Goal: Find specific page/section: Find specific page/section

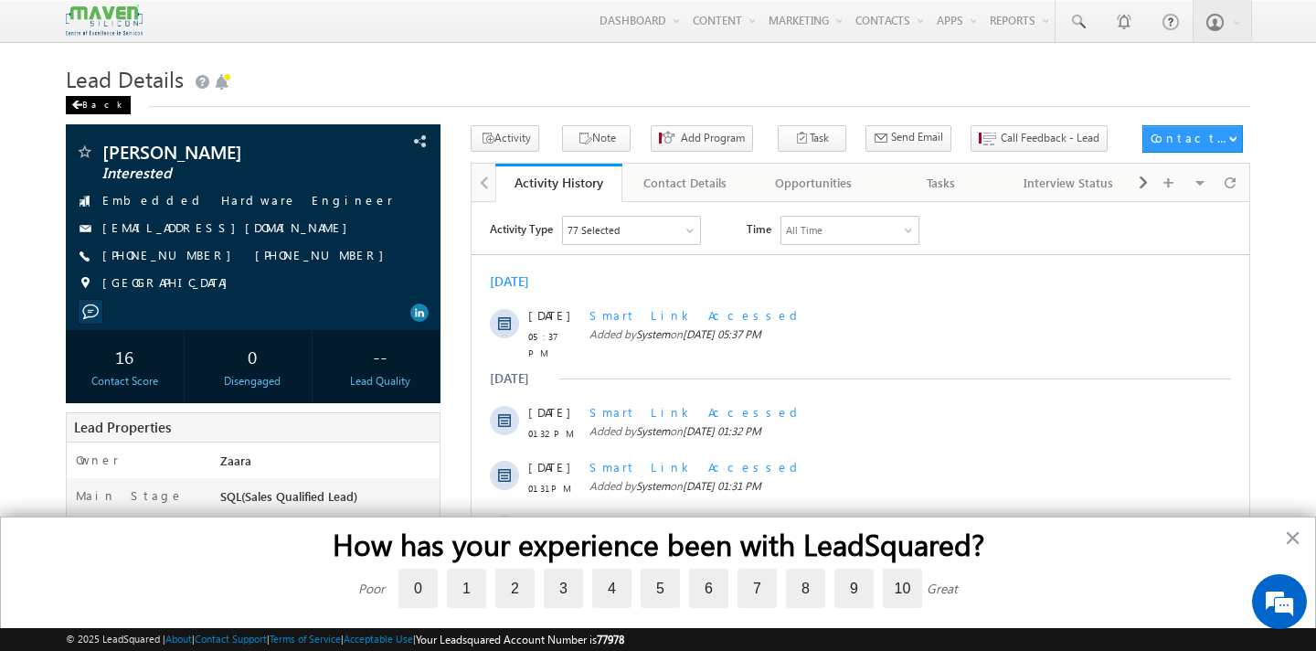
click at [98, 112] on div "Back" at bounding box center [98, 105] width 65 height 18
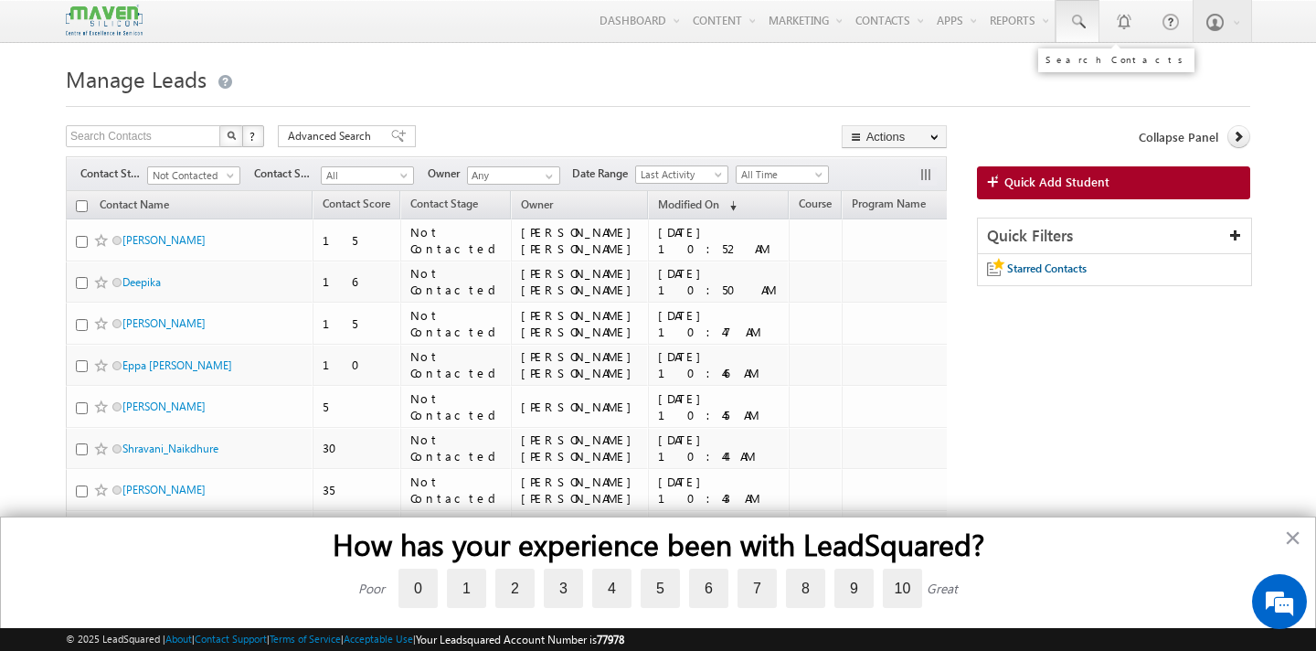
click at [1073, 17] on span at bounding box center [1077, 22] width 18 height 18
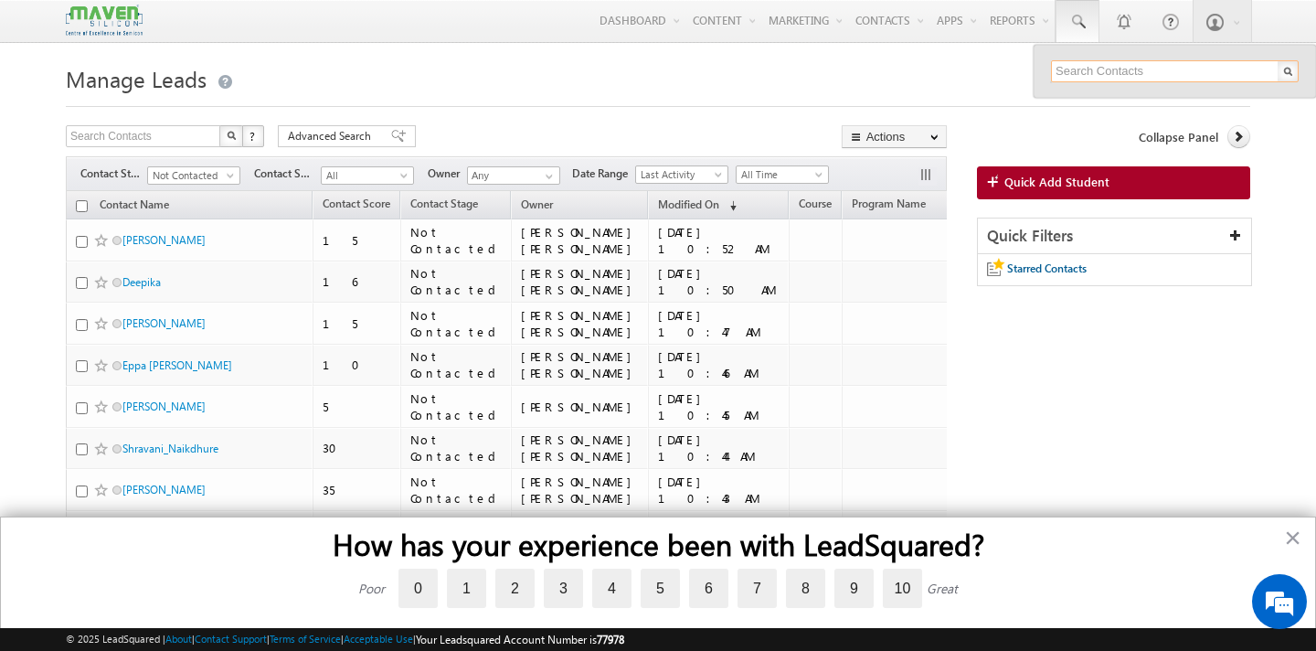
click at [1087, 71] on input "text" at bounding box center [1175, 71] width 248 height 22
paste input "[EMAIL_ADDRESS][DOMAIN_NAME]"
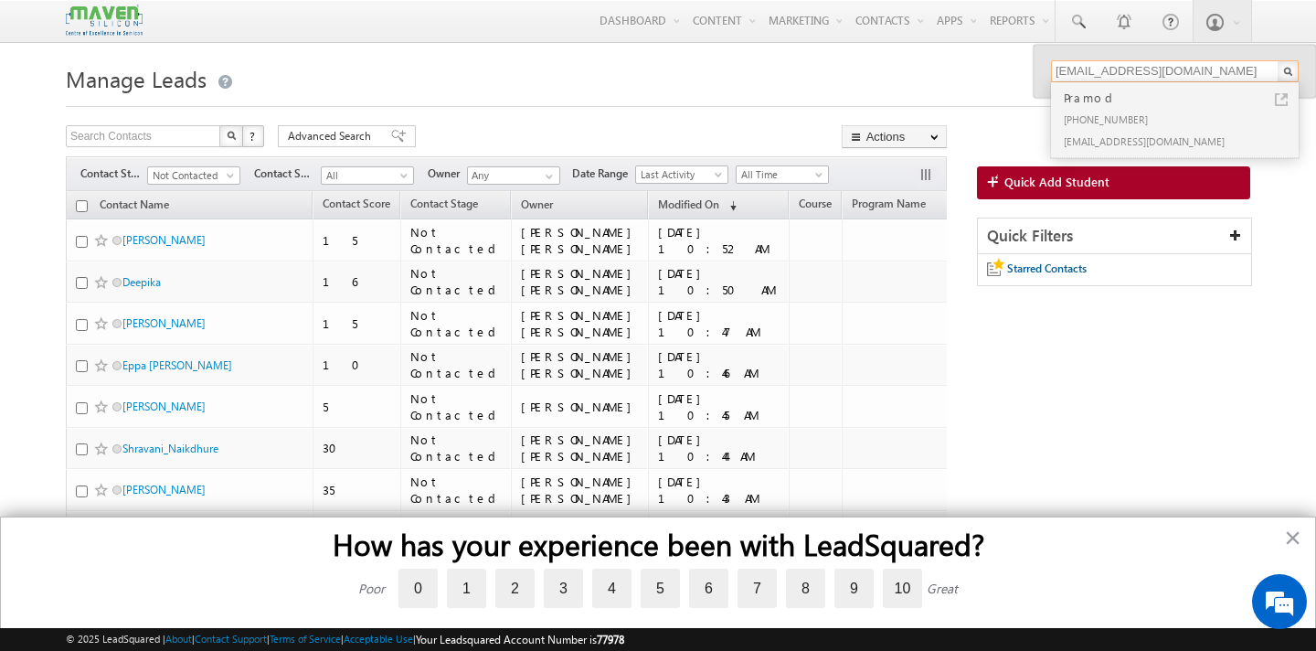
type input "[EMAIL_ADDRESS][DOMAIN_NAME]"
click at [1100, 100] on div "Pramod" at bounding box center [1182, 98] width 245 height 20
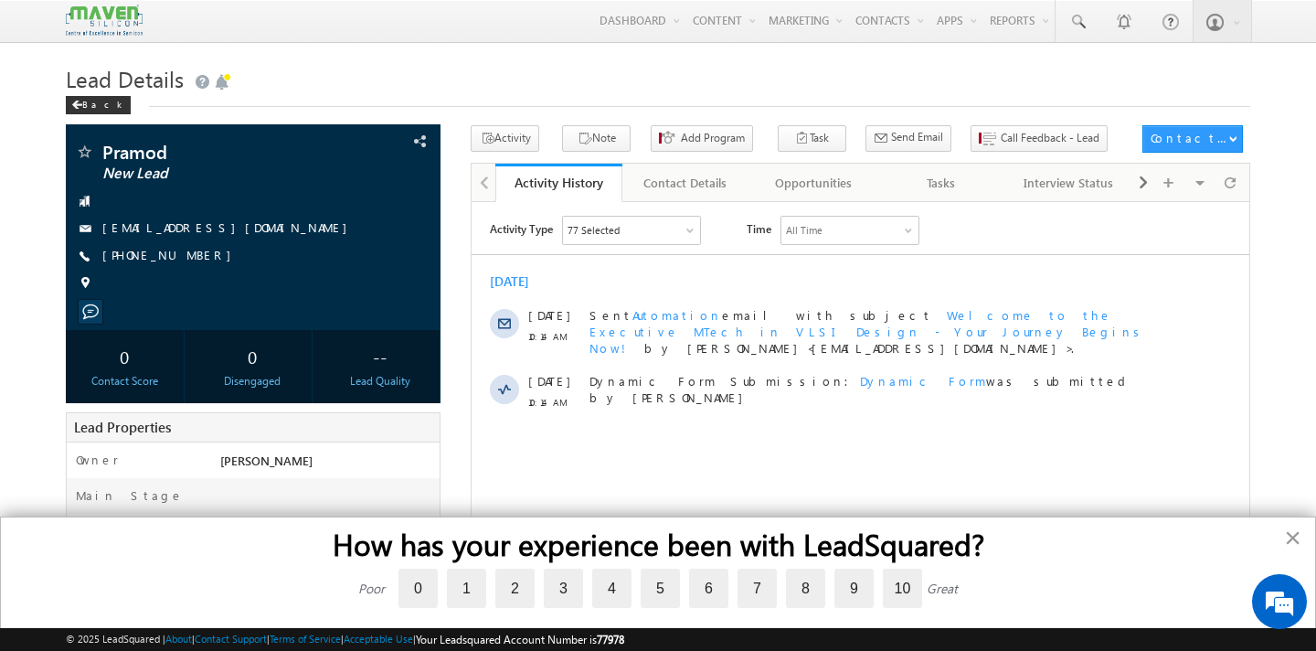
click at [1289, 538] on button "×" at bounding box center [1292, 537] width 17 height 29
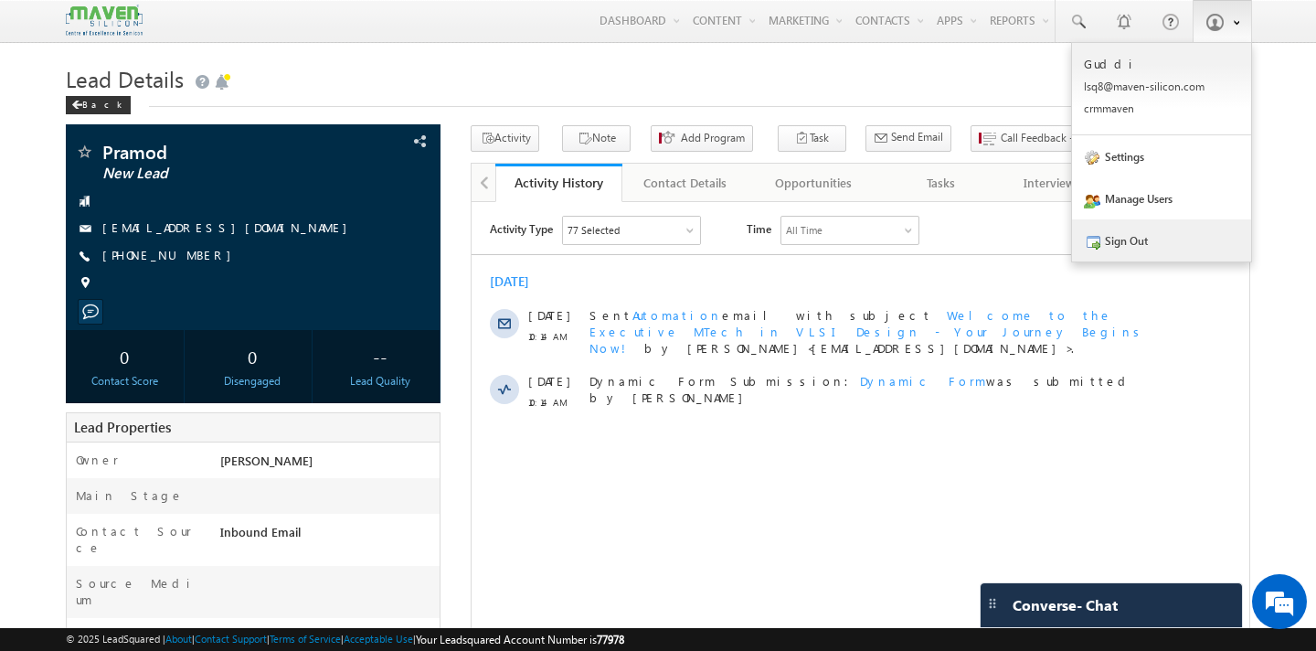
click at [1140, 244] on link "Sign Out" at bounding box center [1161, 240] width 179 height 42
